Goal: Use online tool/utility: Utilize a website feature to perform a specific function

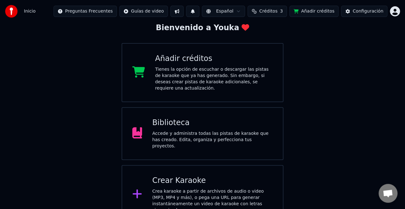
click at [213, 132] on div "Accede y administra todas las pistas de karaoke que has creado. Edita, organiza…" at bounding box center [212, 140] width 120 height 19
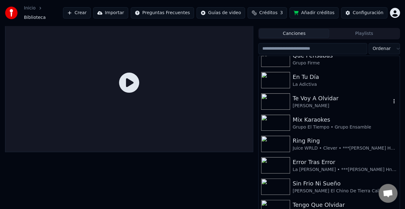
scroll to position [63, 0]
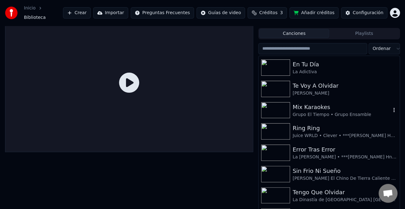
click at [338, 113] on div "Grupo El Tiempo • Grupo Ensamble" at bounding box center [341, 115] width 98 height 6
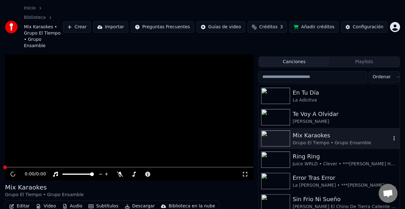
scroll to position [22, 0]
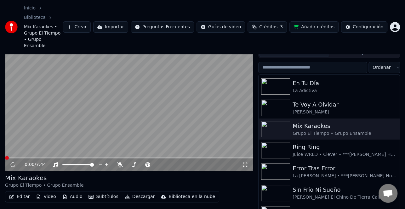
click at [24, 193] on button "Editar" at bounding box center [19, 197] width 25 height 9
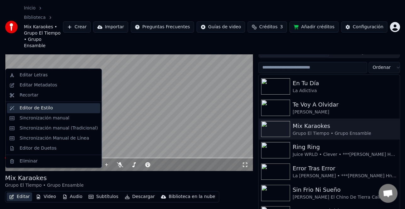
click at [43, 109] on div "Editor de Estilo" at bounding box center [36, 108] width 33 height 6
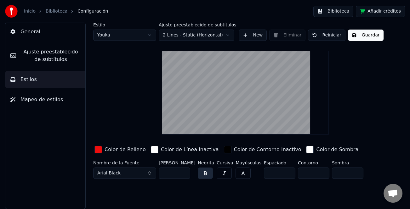
click at [364, 38] on button "Guardar" at bounding box center [366, 35] width 36 height 11
click at [363, 38] on button "Hecho" at bounding box center [363, 35] width 31 height 11
click at [348, 38] on button "Guardar" at bounding box center [366, 35] width 36 height 11
click at [362, 36] on button "Guardar" at bounding box center [366, 35] width 36 height 11
click at [49, 13] on link "Biblioteca" at bounding box center [57, 11] width 22 height 6
